Goal: Task Accomplishment & Management: Manage account settings

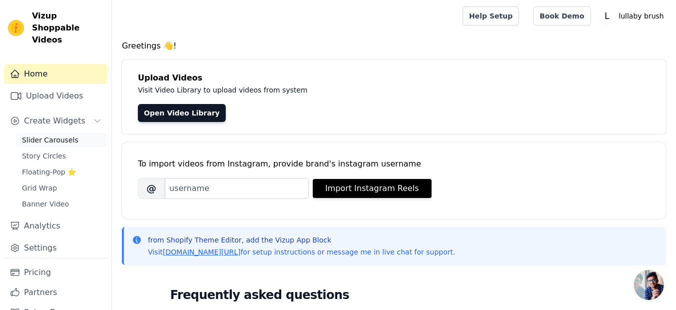
click at [62, 133] on link "Slider Carousels" at bounding box center [61, 140] width 91 height 14
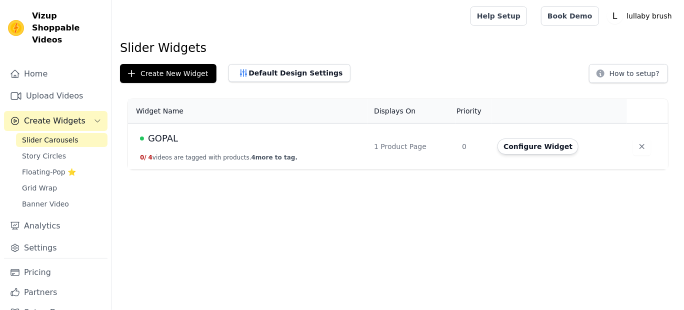
click at [259, 146] on td "GOPAL 0 / 4 videos are tagged with products. 4 more to tag." at bounding box center [248, 146] width 240 height 46
drag, startPoint x: 259, startPoint y: 146, endPoint x: 318, endPoint y: 150, distance: 59.6
click at [318, 150] on td "GOPAL 0 / 4 videos are tagged with products. 4 more to tag." at bounding box center [248, 146] width 240 height 46
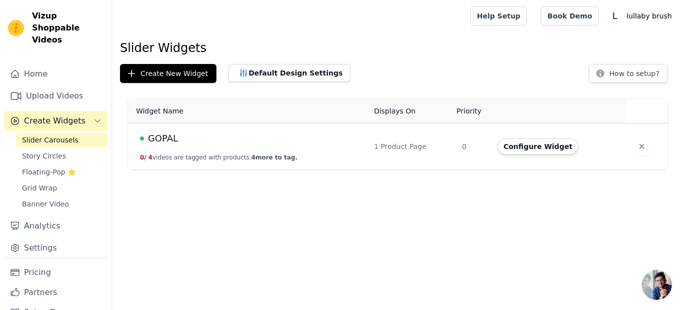
click at [163, 133] on span "GOPAL" at bounding box center [163, 138] width 30 height 14
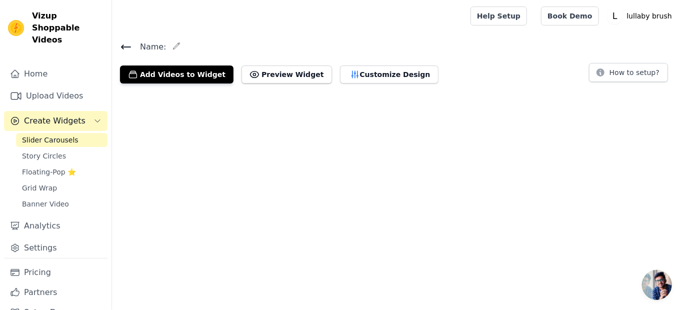
click at [163, 91] on html "Vizup Shoppable Videos Home Upload Videos Create Widgets Slider Carousels Story…" at bounding box center [342, 45] width 684 height 91
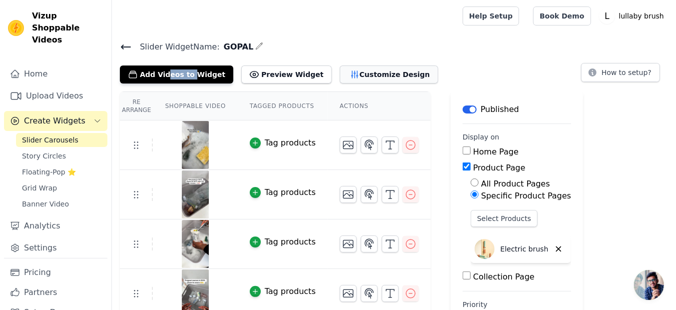
click at [351, 70] on button "Customize Design" at bounding box center [389, 74] width 98 height 18
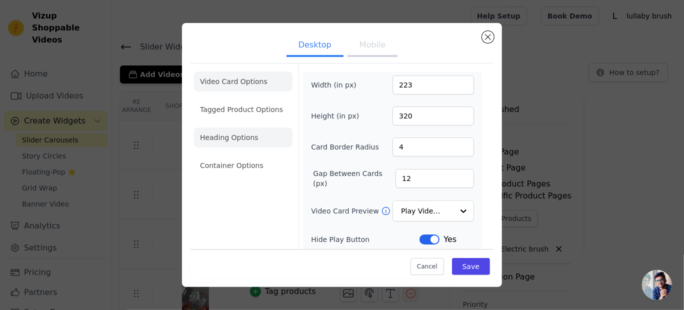
click at [236, 135] on li "Heading Options" at bounding box center [243, 137] width 98 height 20
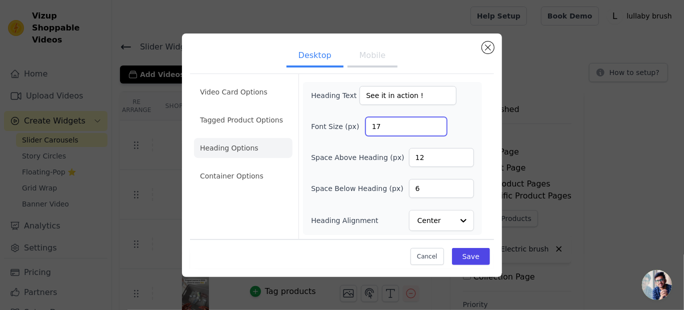
click at [437, 121] on input "17" at bounding box center [405, 126] width 81 height 19
click at [437, 121] on input "18" at bounding box center [405, 126] width 81 height 19
click at [437, 121] on input "19" at bounding box center [405, 126] width 81 height 19
click at [437, 121] on input "20" at bounding box center [405, 126] width 81 height 19
type input "21"
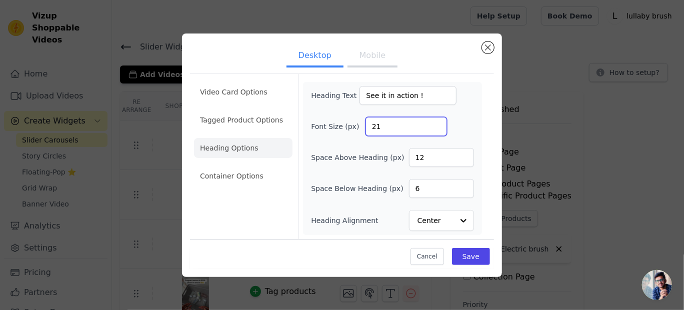
click at [437, 121] on input "21" at bounding box center [405, 126] width 81 height 19
click at [467, 258] on button "Save" at bounding box center [471, 256] width 38 height 17
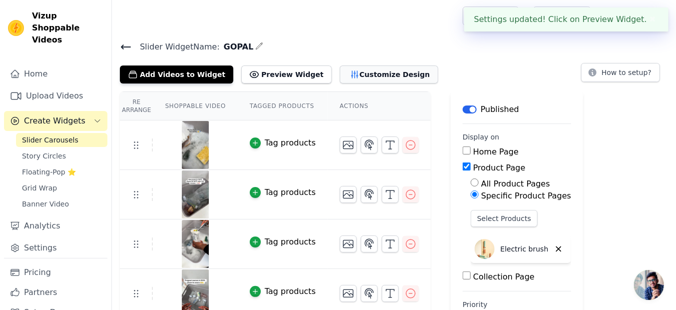
click at [355, 75] on button "Customize Design" at bounding box center [389, 74] width 98 height 18
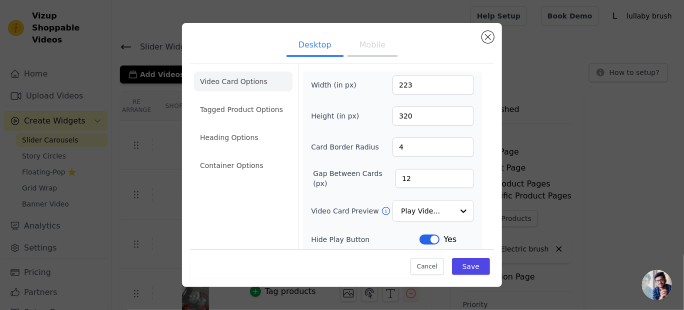
click at [365, 47] on button "Mobile" at bounding box center [372, 46] width 50 height 22
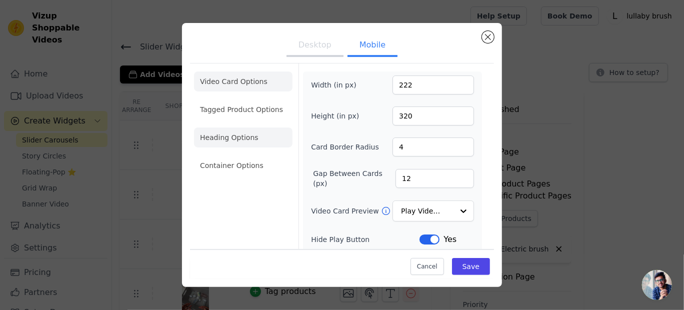
click at [238, 133] on li "Heading Options" at bounding box center [243, 137] width 98 height 20
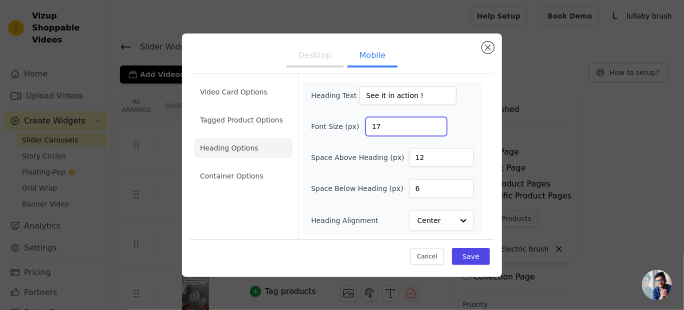
click at [435, 123] on input "17" at bounding box center [405, 126] width 81 height 19
click at [435, 123] on input "18" at bounding box center [405, 126] width 81 height 19
click at [435, 123] on input "19" at bounding box center [405, 126] width 81 height 19
click at [435, 123] on input "20" at bounding box center [405, 126] width 81 height 19
type input "21"
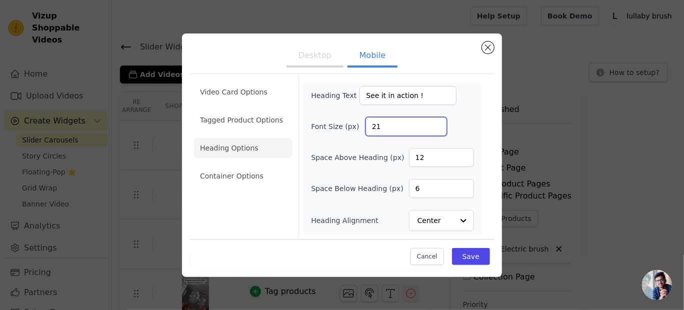
click at [435, 123] on input "21" at bounding box center [405, 126] width 81 height 19
click at [467, 253] on button "Save" at bounding box center [471, 256] width 38 height 17
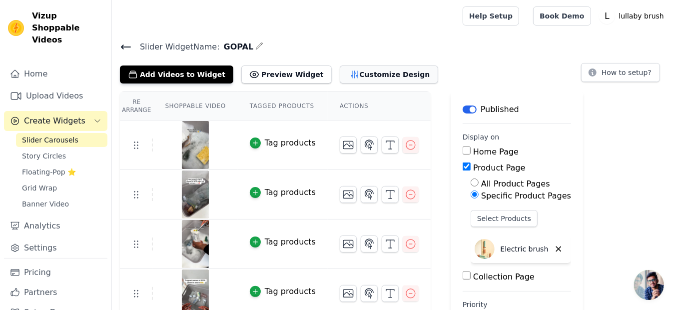
click at [369, 77] on button "Customize Design" at bounding box center [389, 74] width 98 height 18
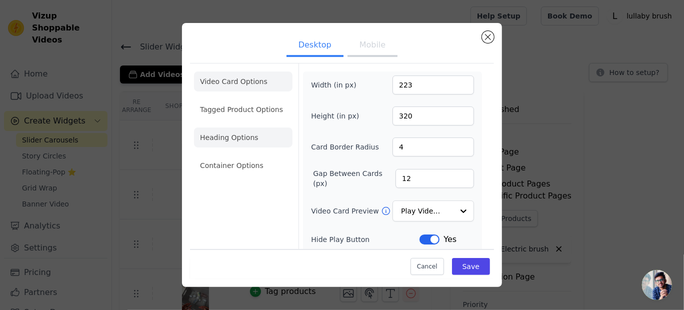
click at [244, 131] on li "Heading Options" at bounding box center [243, 137] width 98 height 20
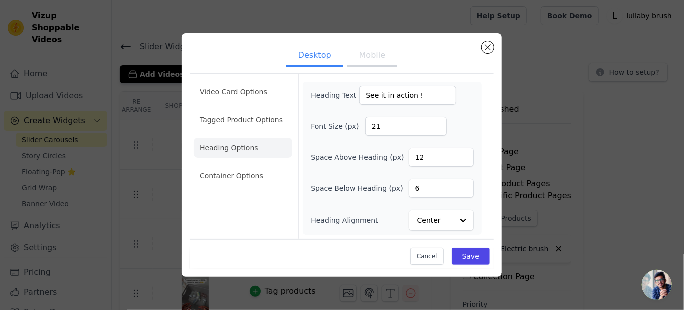
click at [369, 54] on button "Mobile" at bounding box center [372, 56] width 50 height 22
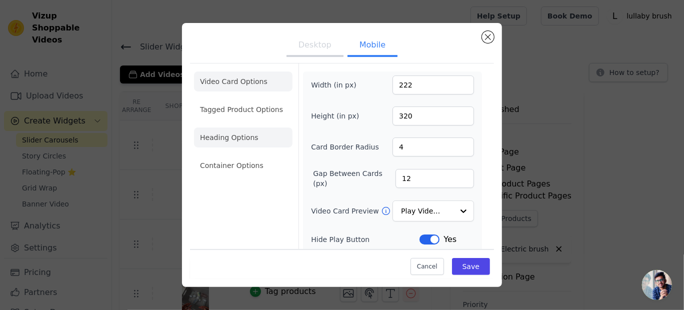
click at [256, 133] on li "Heading Options" at bounding box center [243, 137] width 98 height 20
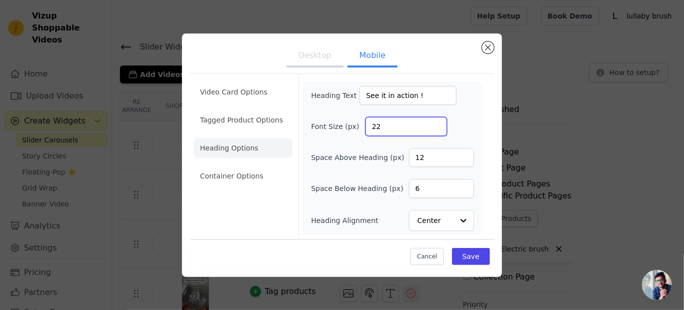
click at [436, 122] on input "22" at bounding box center [405, 126] width 81 height 19
click at [436, 122] on input "23" at bounding box center [405, 126] width 81 height 19
click at [436, 122] on input "24" at bounding box center [405, 126] width 81 height 19
type input "25"
click at [436, 122] on input "25" at bounding box center [405, 126] width 81 height 19
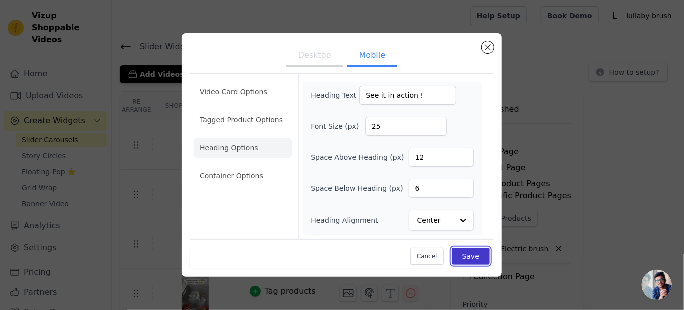
click at [477, 257] on button "Save" at bounding box center [471, 256] width 38 height 17
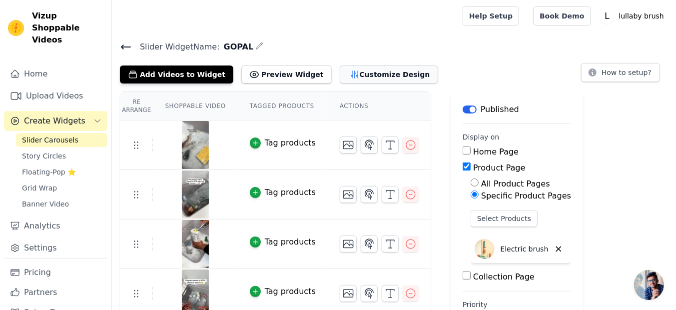
click at [354, 73] on button "Customize Design" at bounding box center [389, 74] width 98 height 18
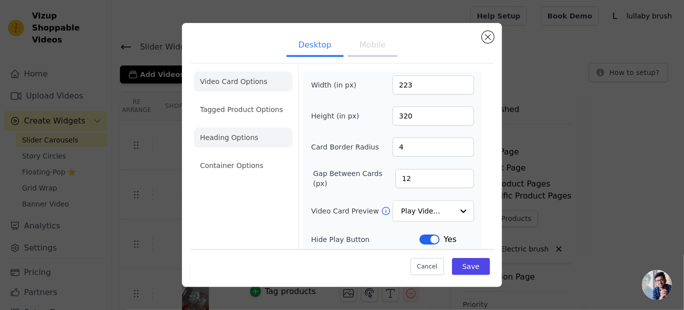
click at [232, 137] on li "Heading Options" at bounding box center [243, 137] width 98 height 20
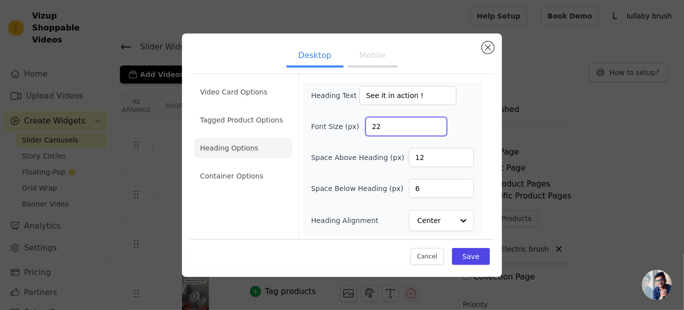
click at [438, 124] on input "22" at bounding box center [405, 126] width 81 height 19
click at [438, 124] on input "23" at bounding box center [405, 126] width 81 height 19
click at [438, 124] on input "24" at bounding box center [405, 126] width 81 height 19
type input "25"
click at [438, 124] on input "25" at bounding box center [405, 126] width 81 height 19
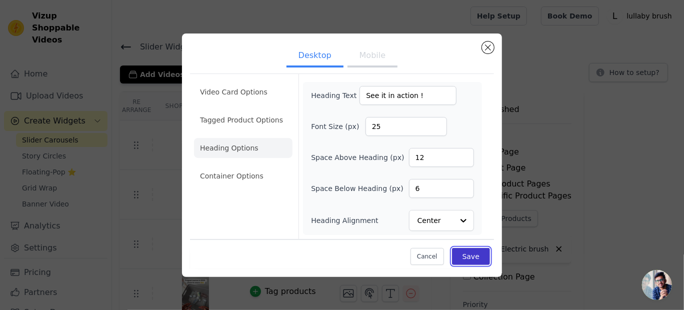
click at [479, 260] on button "Save" at bounding box center [471, 256] width 38 height 17
